Goal: Book appointment/travel/reservation

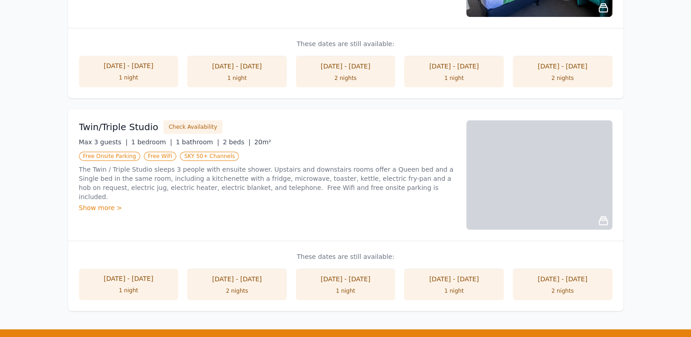
scroll to position [685, 0]
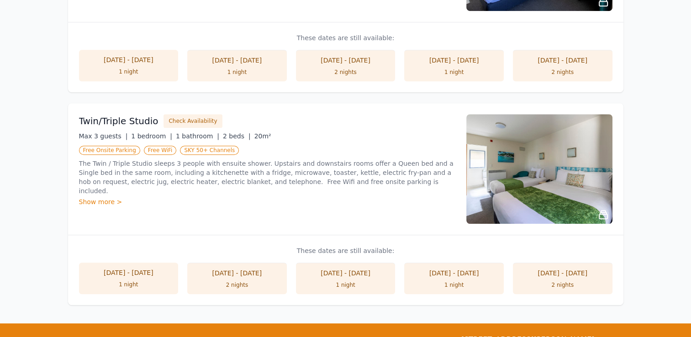
click at [256, 278] on li "[DATE] - [DATE] 2 nights" at bounding box center [237, 277] width 100 height 31
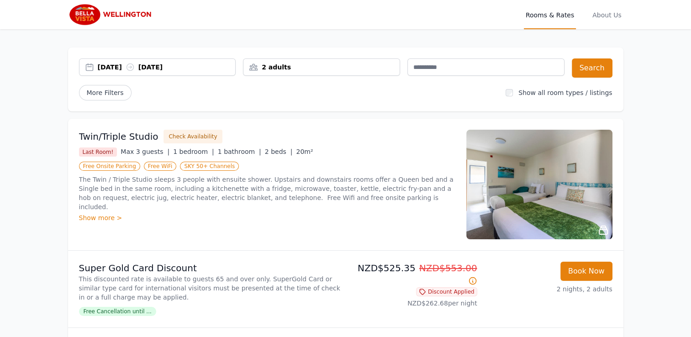
click at [97, 213] on div "Show more >" at bounding box center [267, 217] width 376 height 9
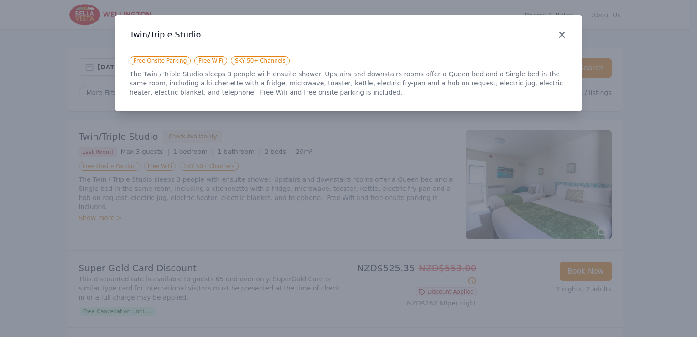
click at [565, 30] on icon "button" at bounding box center [562, 34] width 11 height 11
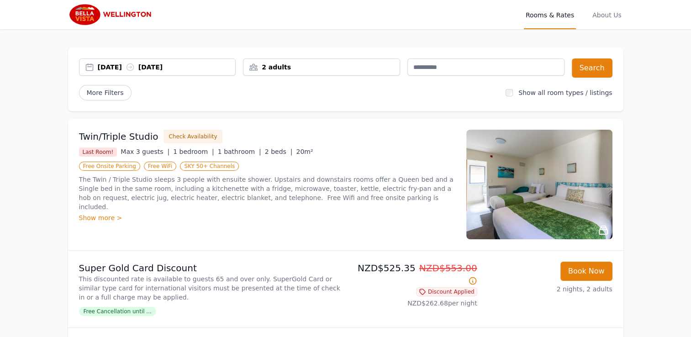
click at [559, 205] on img at bounding box center [539, 185] width 146 height 110
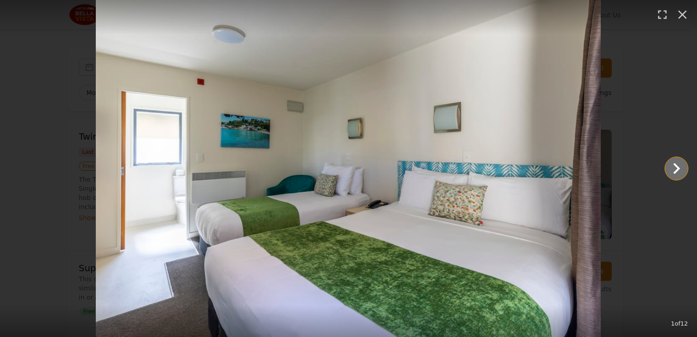
click at [677, 167] on icon "Show slide 2 of 12" at bounding box center [677, 168] width 7 height 11
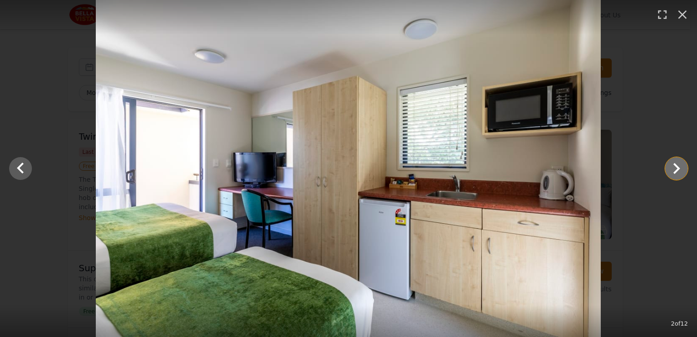
click at [677, 167] on icon "Show slide 3 of 12" at bounding box center [677, 168] width 7 height 11
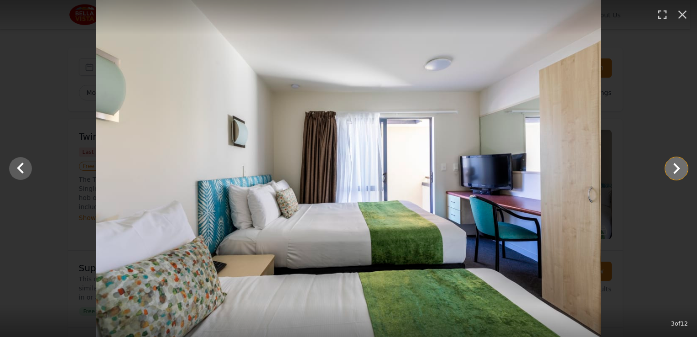
click at [677, 167] on icon "Show slide 4 of 12" at bounding box center [677, 168] width 7 height 11
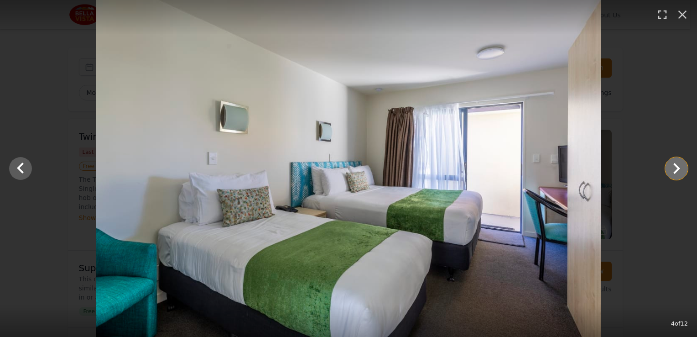
click at [677, 167] on icon "Show slide 5 of 12" at bounding box center [677, 168] width 7 height 11
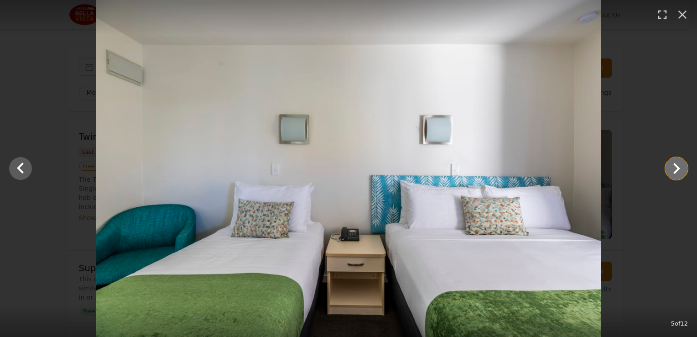
click at [677, 167] on icon "Show slide 6 of 12" at bounding box center [677, 168] width 7 height 11
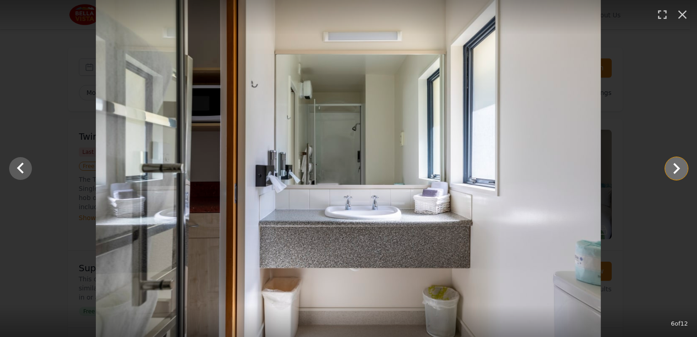
click at [677, 167] on icon "Show slide 7 of 12" at bounding box center [677, 168] width 7 height 11
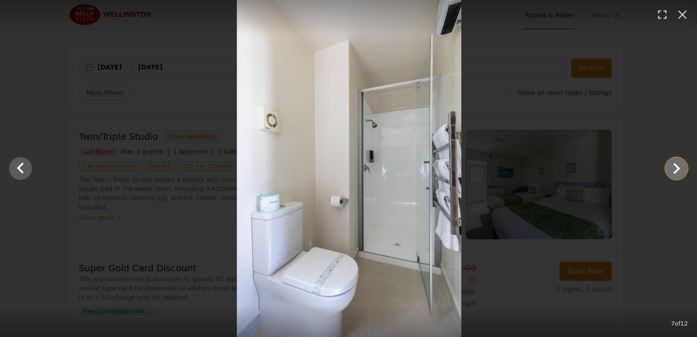
click at [677, 167] on icon "Show slide 8 of 12" at bounding box center [677, 168] width 7 height 11
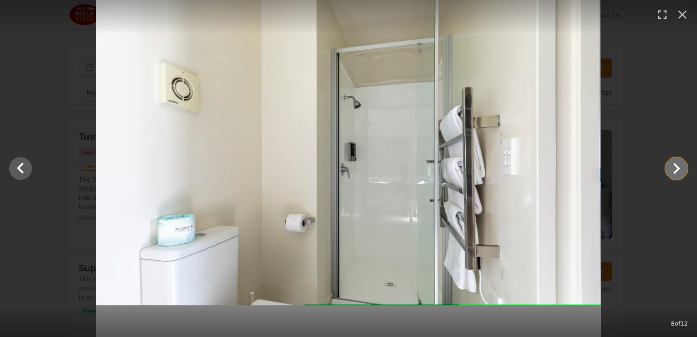
click at [677, 167] on icon "Show slide 9 of 12" at bounding box center [677, 168] width 7 height 11
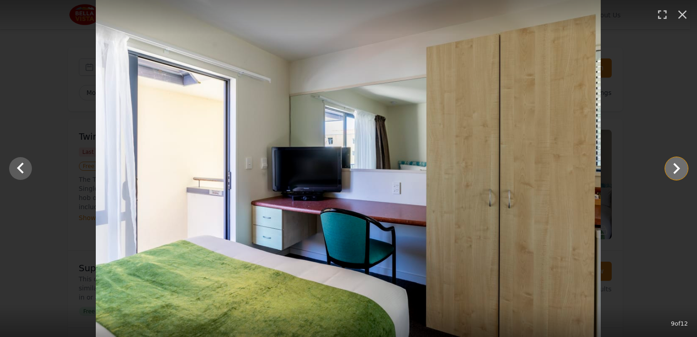
click at [677, 168] on icon "Show slide 10 of 12" at bounding box center [677, 168] width 22 height 22
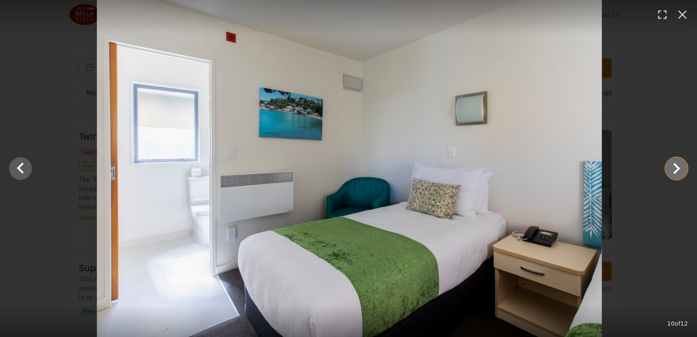
click at [677, 168] on icon "Show slide 11 of 12" at bounding box center [677, 168] width 22 height 22
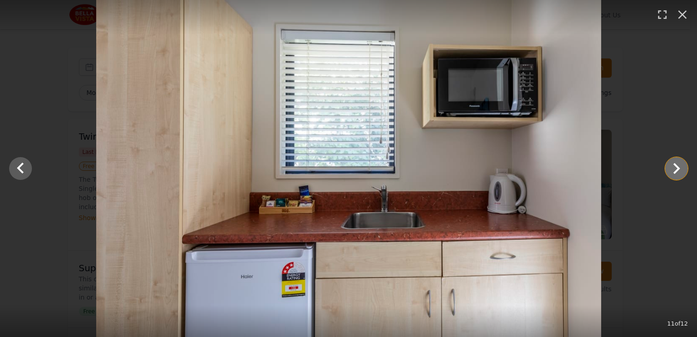
click at [677, 168] on icon "Show slide 12 of 12" at bounding box center [677, 168] width 22 height 22
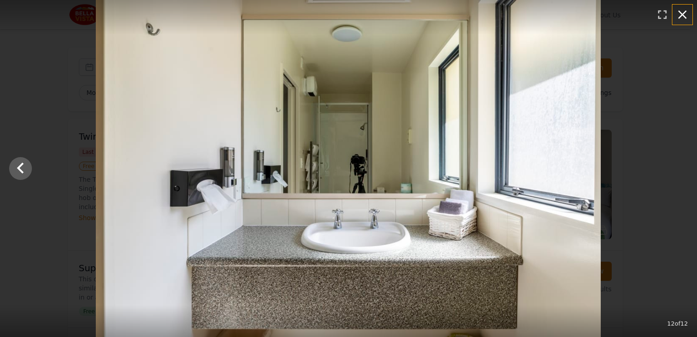
click at [682, 12] on icon "button" at bounding box center [683, 14] width 15 height 15
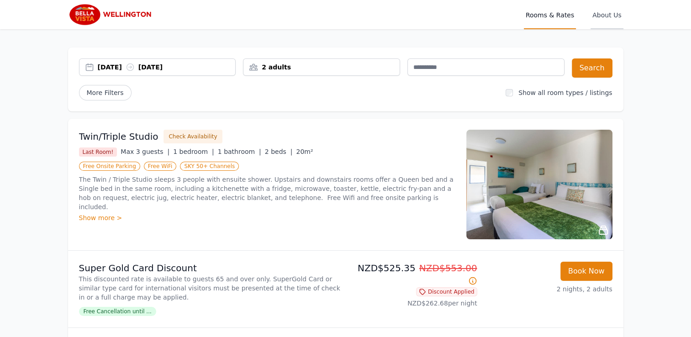
click at [603, 13] on span "About Us" at bounding box center [606, 14] width 32 height 29
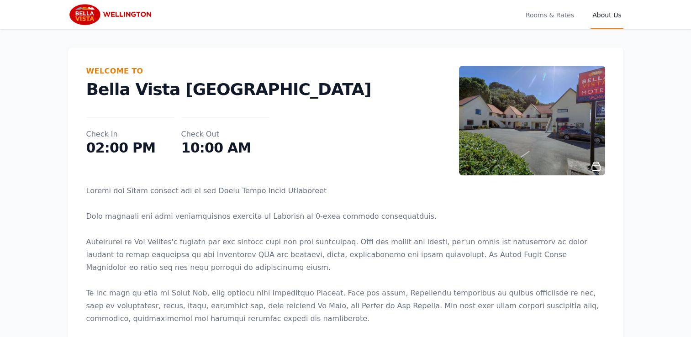
click at [557, 105] on img at bounding box center [532, 121] width 146 height 110
